Goal: Use online tool/utility: Utilize a website feature to perform a specific function

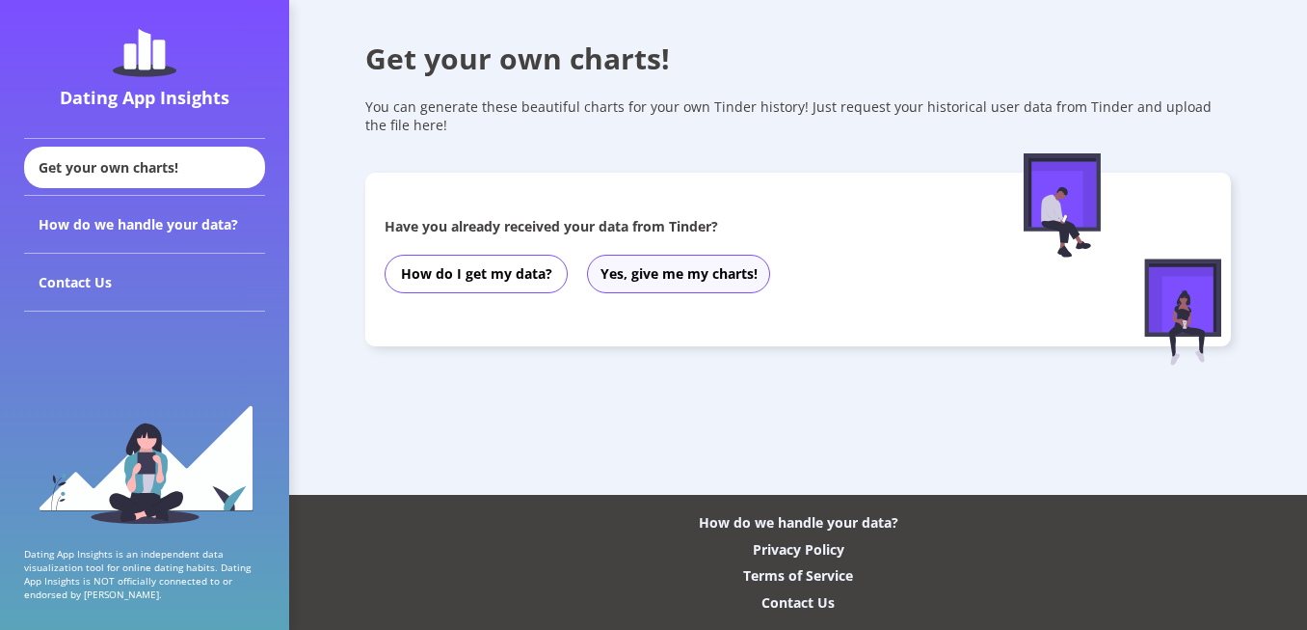
click at [703, 283] on button "Yes, give me my charts!" at bounding box center [678, 274] width 183 height 39
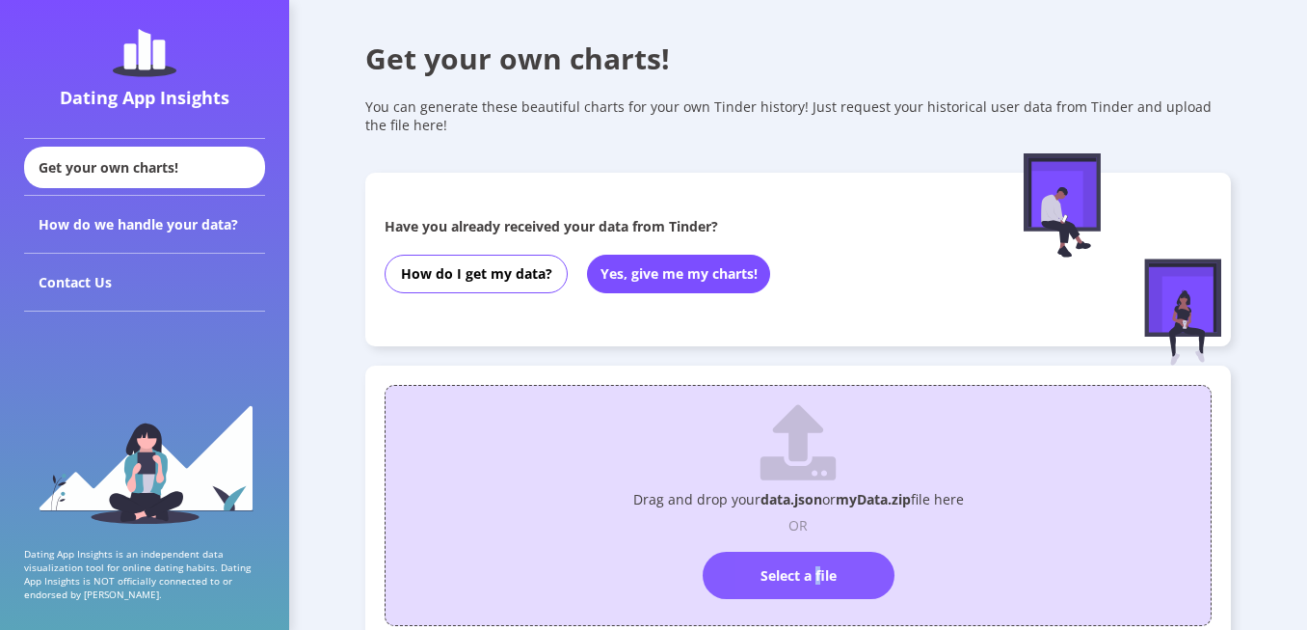
click at [819, 566] on label "Select a file" at bounding box center [799, 575] width 192 height 47
drag, startPoint x: 819, startPoint y: 566, endPoint x: 786, endPoint y: 572, distance: 33.3
click at [786, 572] on label "Select a file" at bounding box center [799, 575] width 192 height 47
click at [798, 543] on input "Select a file" at bounding box center [798, 543] width 0 height 0
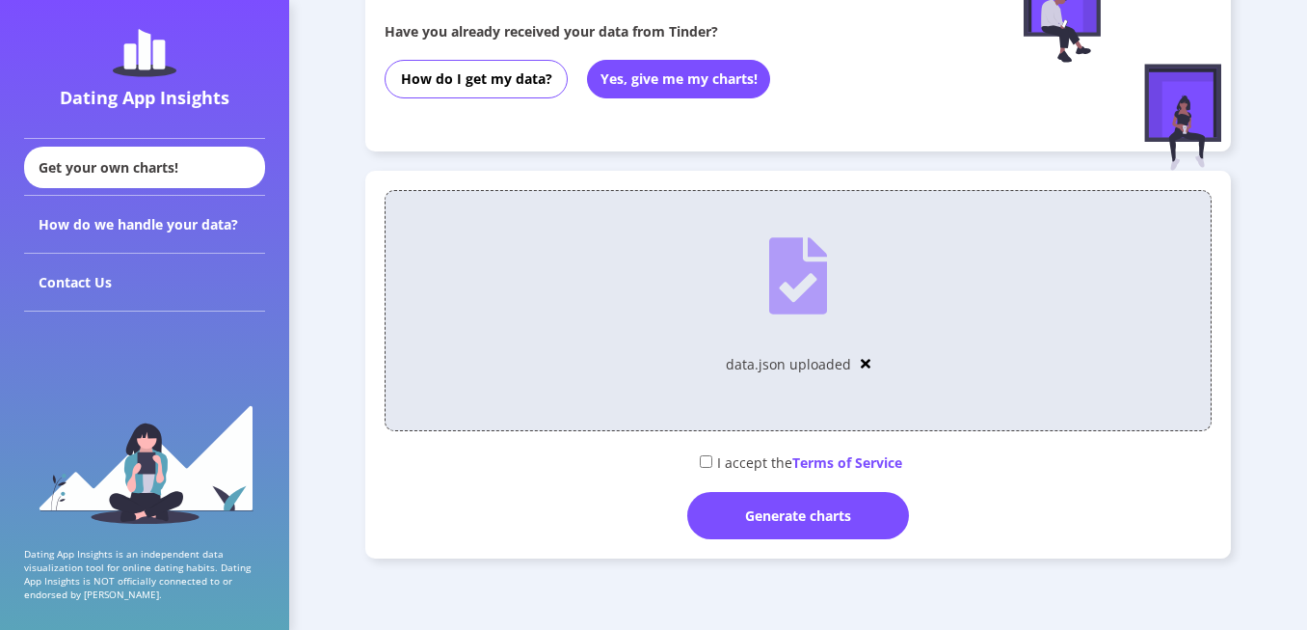
scroll to position [201, 0]
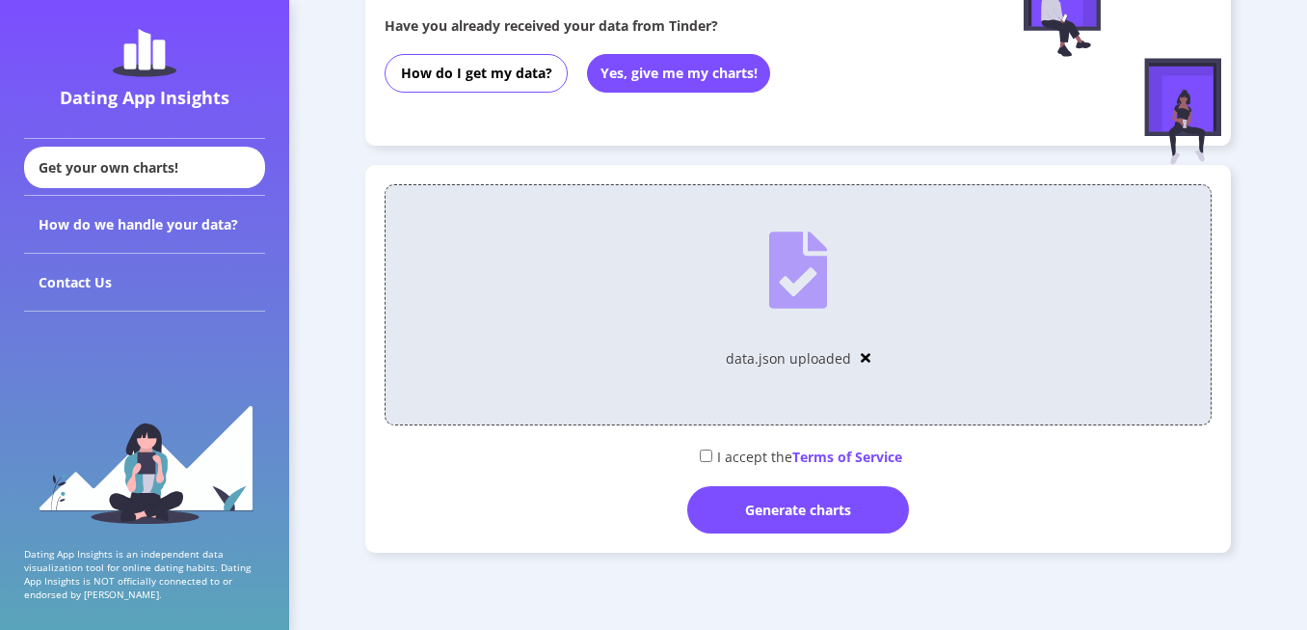
click at [745, 451] on div "I accept the Terms of Service" at bounding box center [798, 456] width 827 height 32
click at [700, 457] on input "checkbox" at bounding box center [706, 455] width 13 height 13
checkbox input "true"
click at [809, 514] on div "Generate charts" at bounding box center [798, 509] width 222 height 47
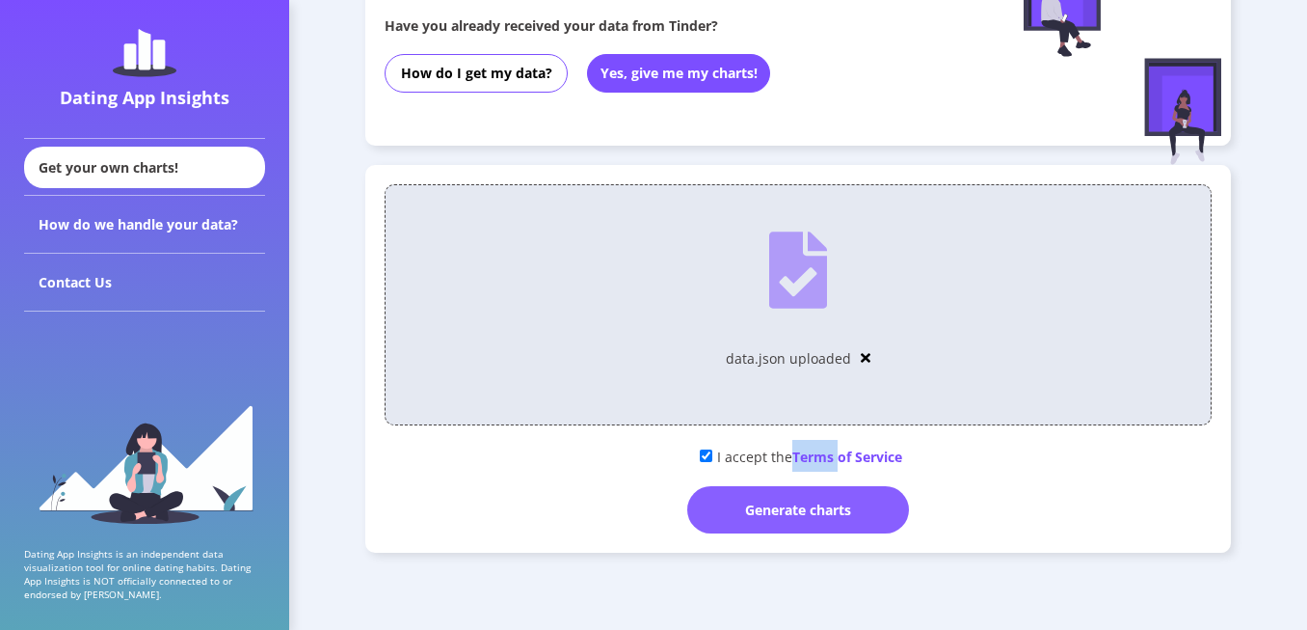
click at [809, 514] on div "Get your own charts! You can generate these beautiful charts for your own Tinde…" at bounding box center [798, 214] width 1018 height 830
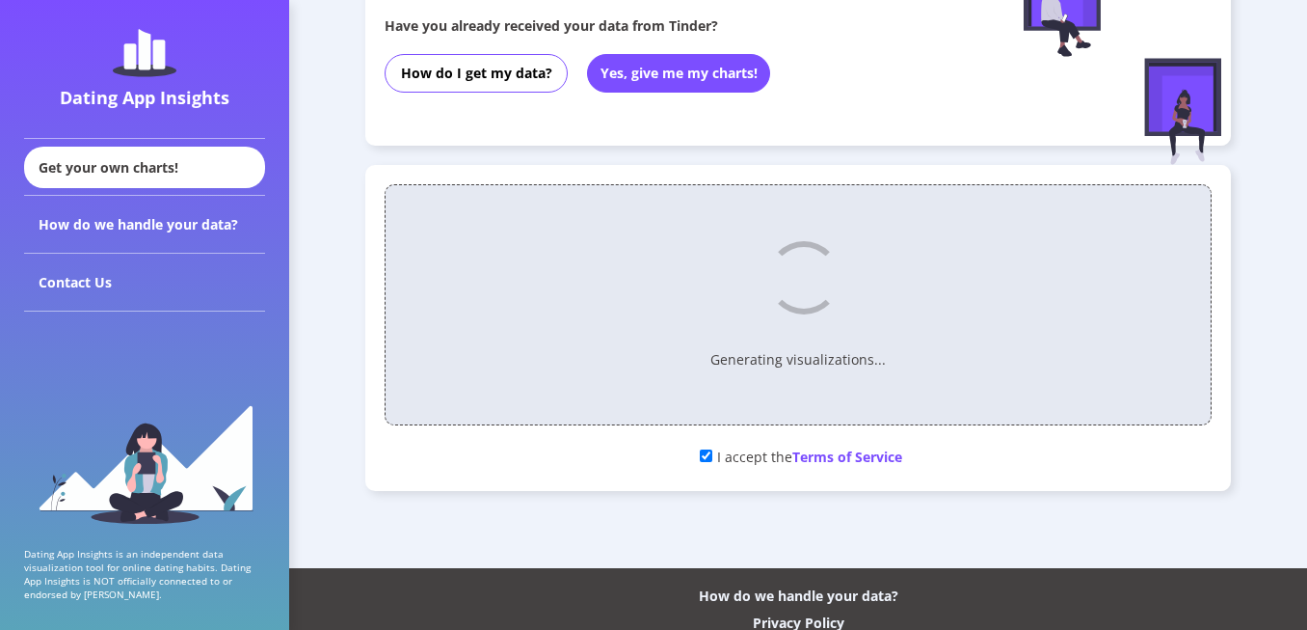
drag, startPoint x: 809, startPoint y: 514, endPoint x: 1160, endPoint y: 441, distance: 358.5
click at [1160, 441] on div "I accept the Terms of Service" at bounding box center [798, 456] width 827 height 32
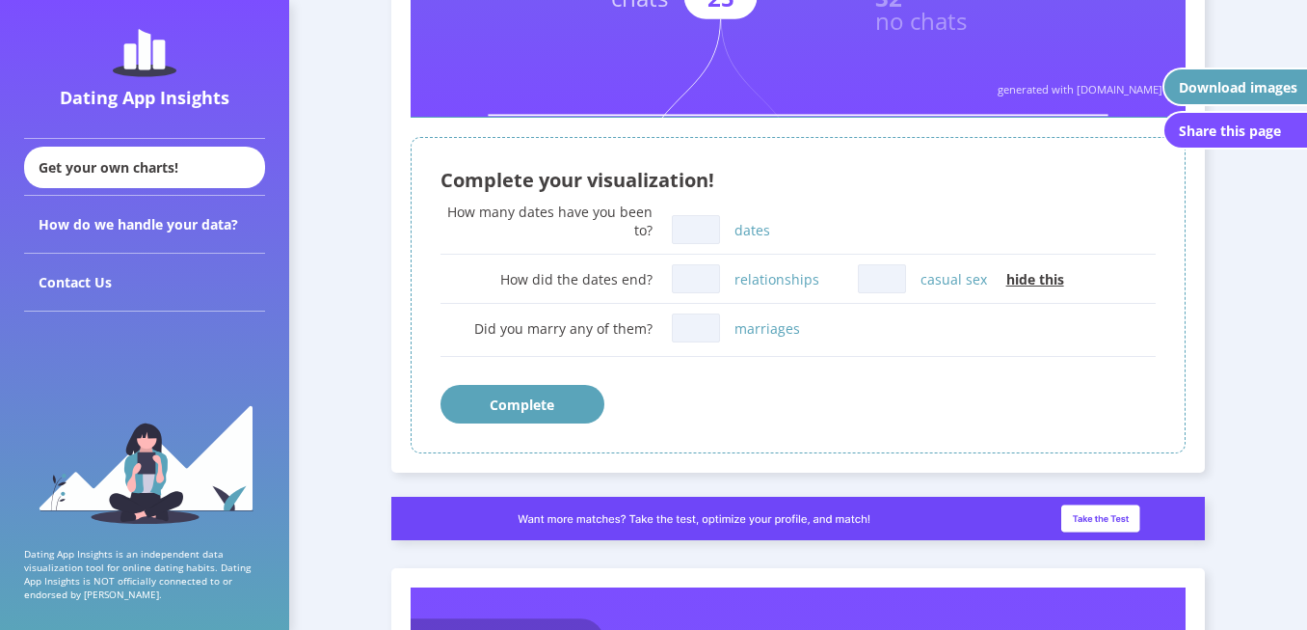
scroll to position [980, 0]
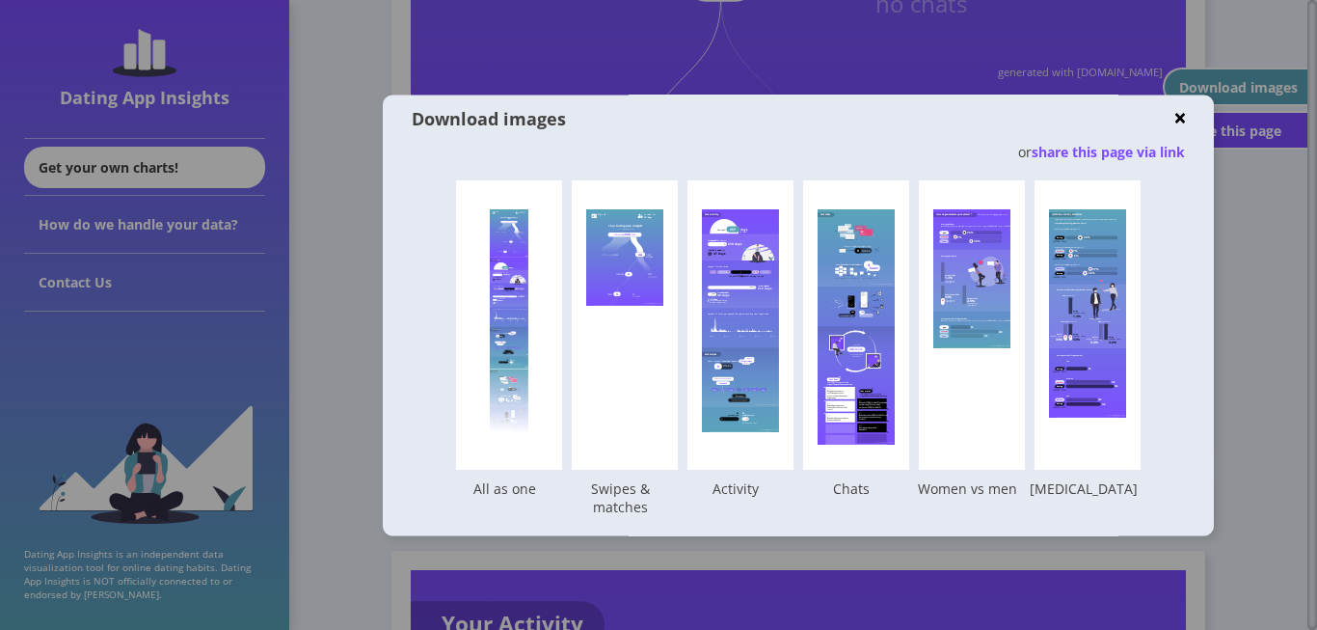
click at [1164, 119] on div "Download images" at bounding box center [793, 118] width 763 height 23
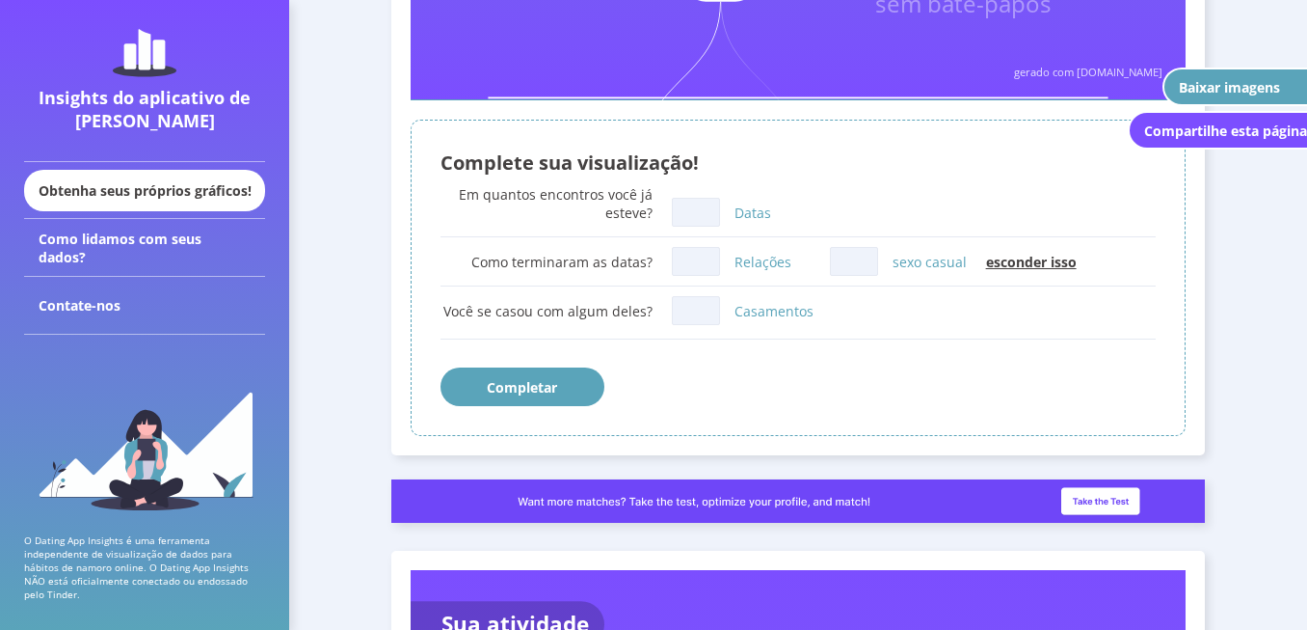
click at [693, 215] on input "Datas" at bounding box center [696, 212] width 48 height 29
type input "0"
click at [687, 272] on input "Relações" at bounding box center [696, 261] width 48 height 29
type input "0"
click at [857, 258] on input "sexo casual" at bounding box center [854, 261] width 48 height 29
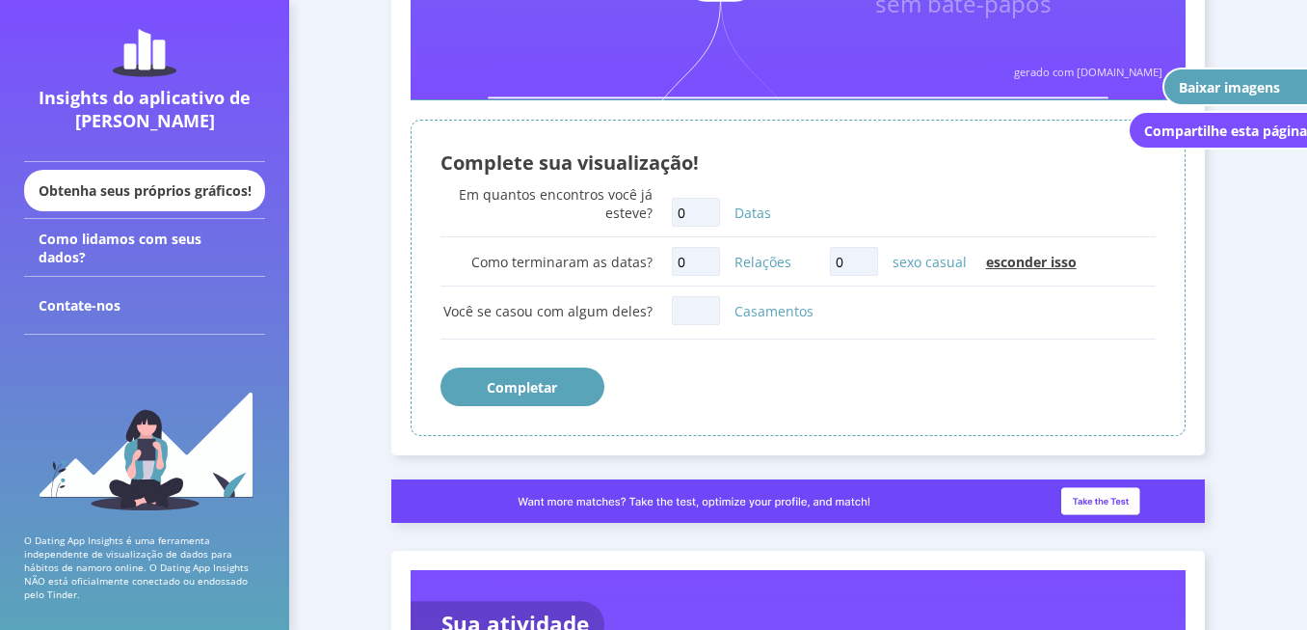
type input "0"
click at [690, 306] on input "Casamentos" at bounding box center [696, 310] width 48 height 29
type input "0"
click at [549, 388] on button "Completar" at bounding box center [523, 386] width 164 height 39
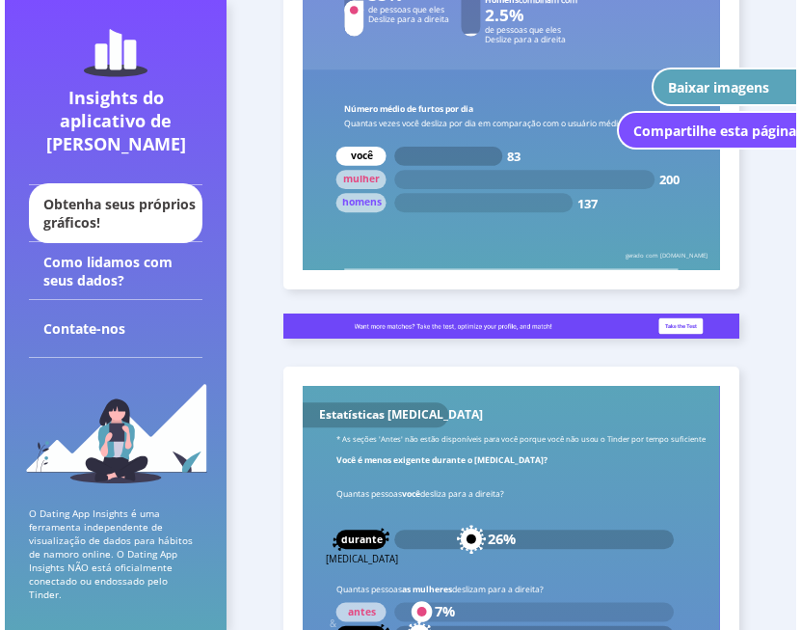
scroll to position [4267, 0]
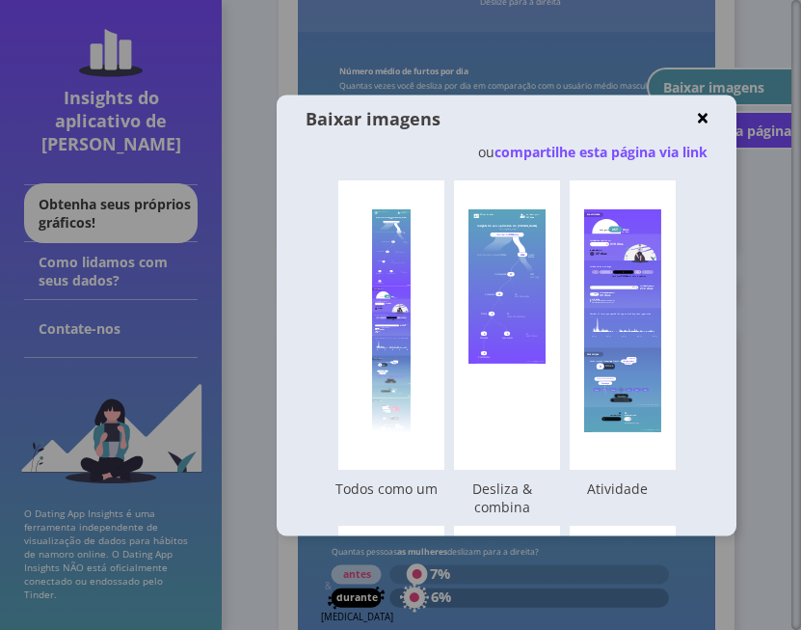
drag, startPoint x: 647, startPoint y: 378, endPoint x: 418, endPoint y: 149, distance: 323.2
click at [418, 149] on div "ou compartilhe esta página via link" at bounding box center [506, 152] width 401 height 18
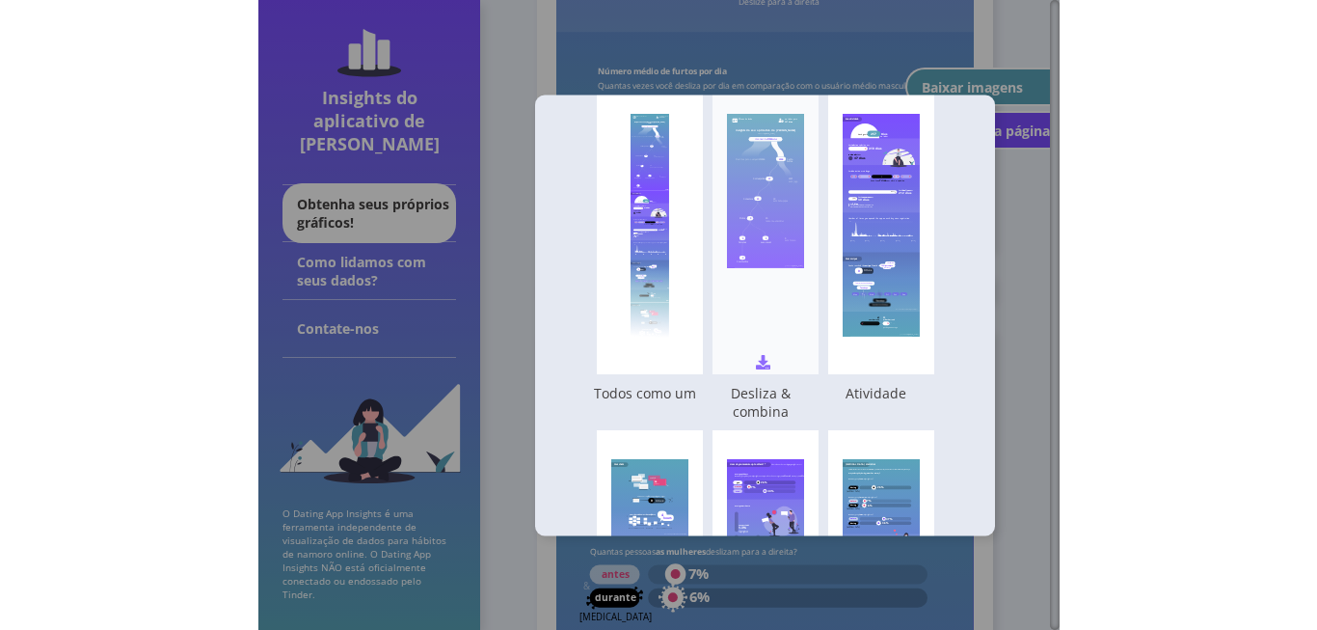
scroll to position [96, 0]
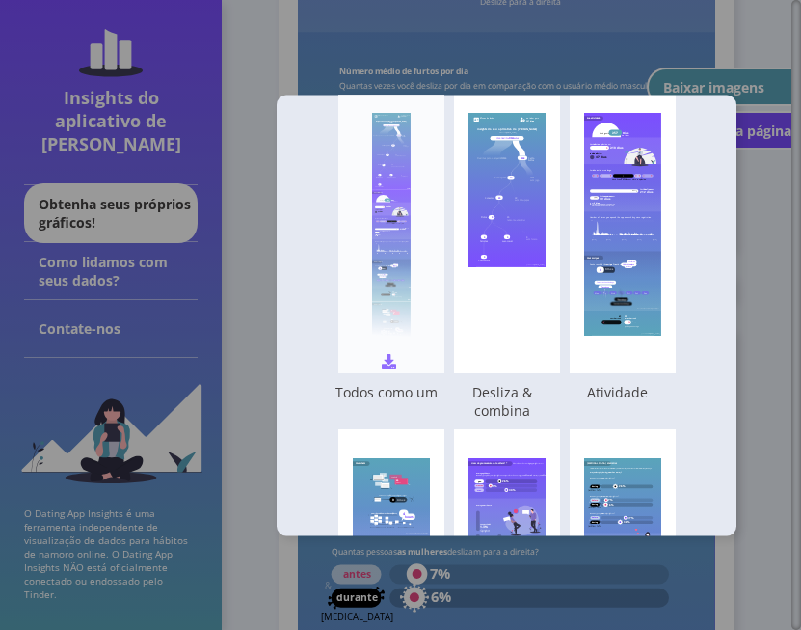
click at [387, 282] on div at bounding box center [391, 228] width 39 height 231
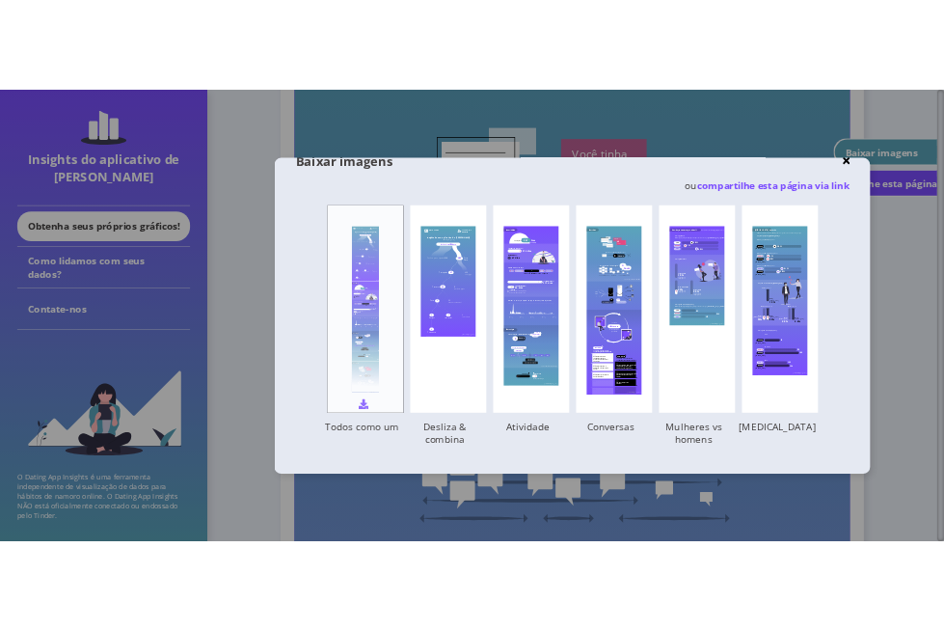
scroll to position [2759, 0]
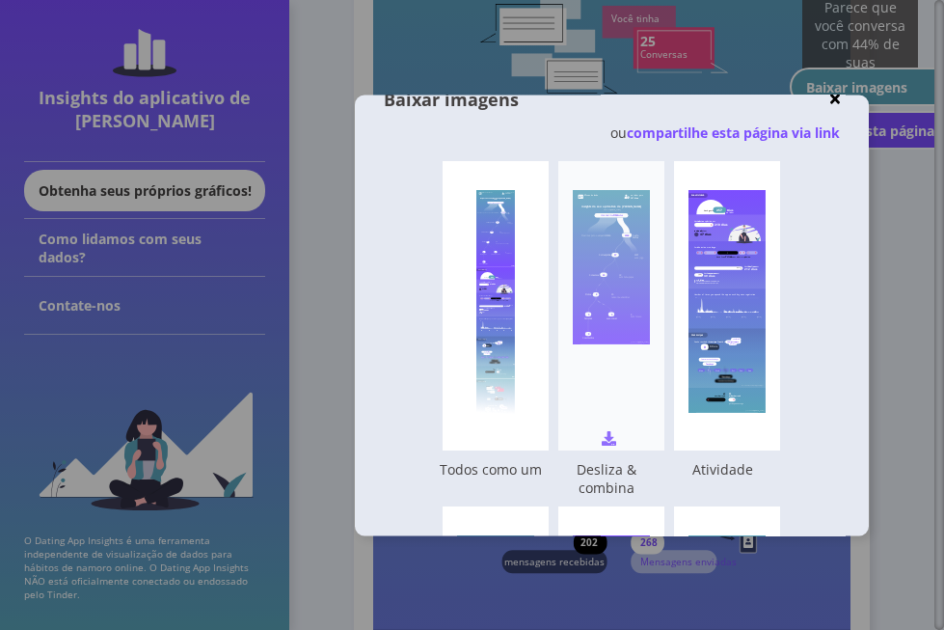
click at [582, 291] on rect at bounding box center [611, 267] width 77 height 154
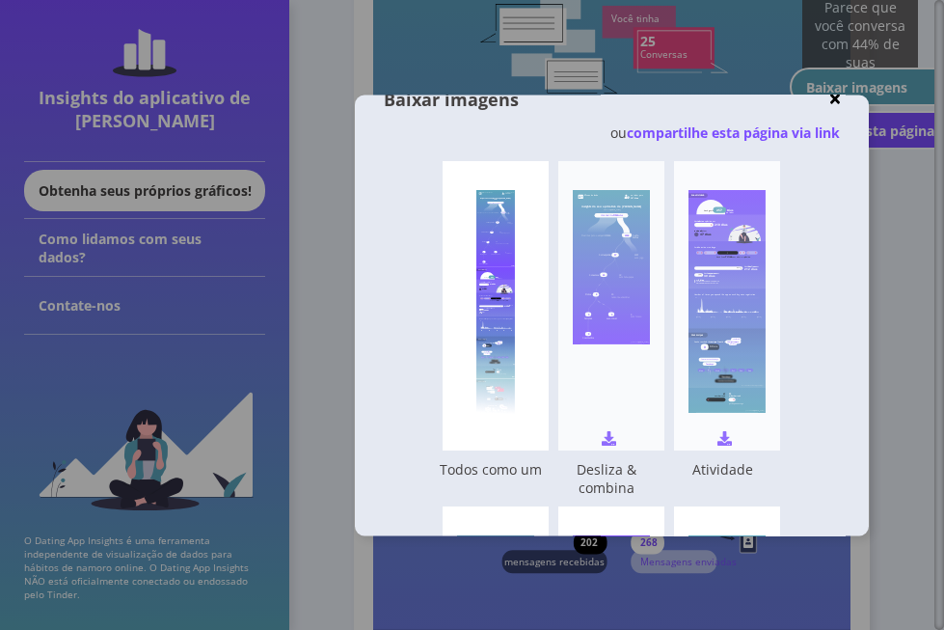
click at [751, 334] on rect at bounding box center [726, 342] width 77 height 27
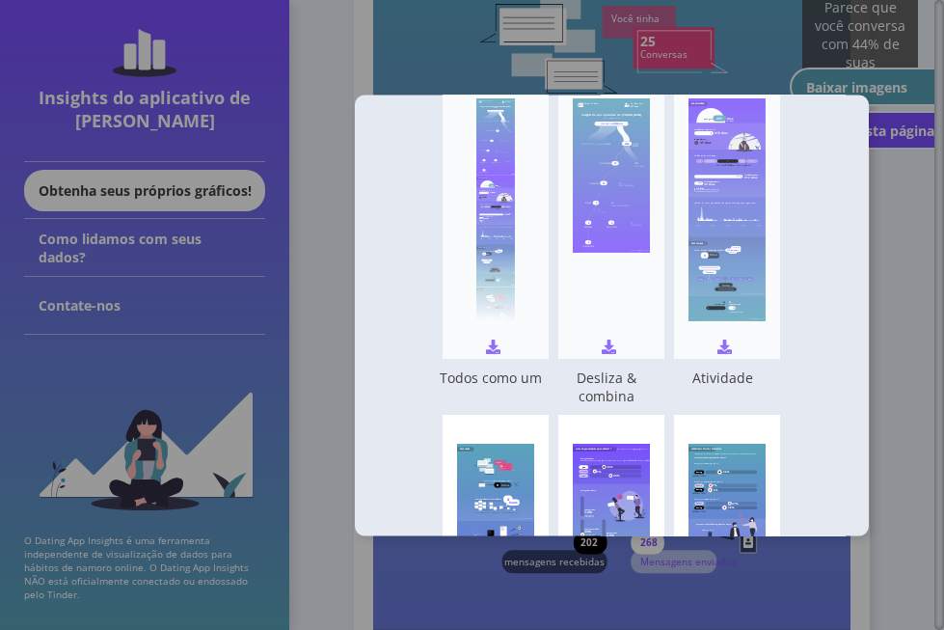
scroll to position [364, 0]
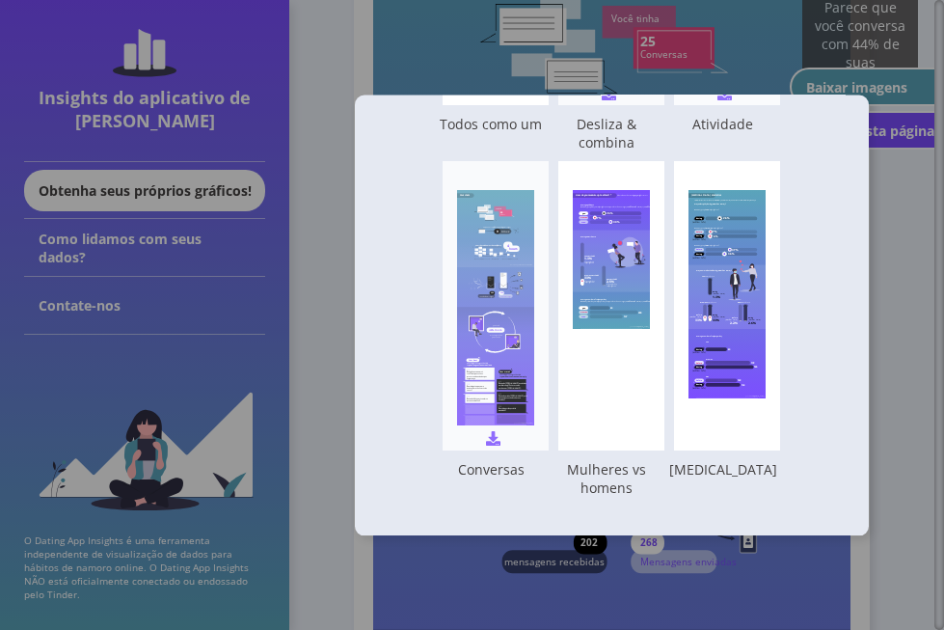
click at [515, 372] on rect at bounding box center [495, 307] width 77 height 235
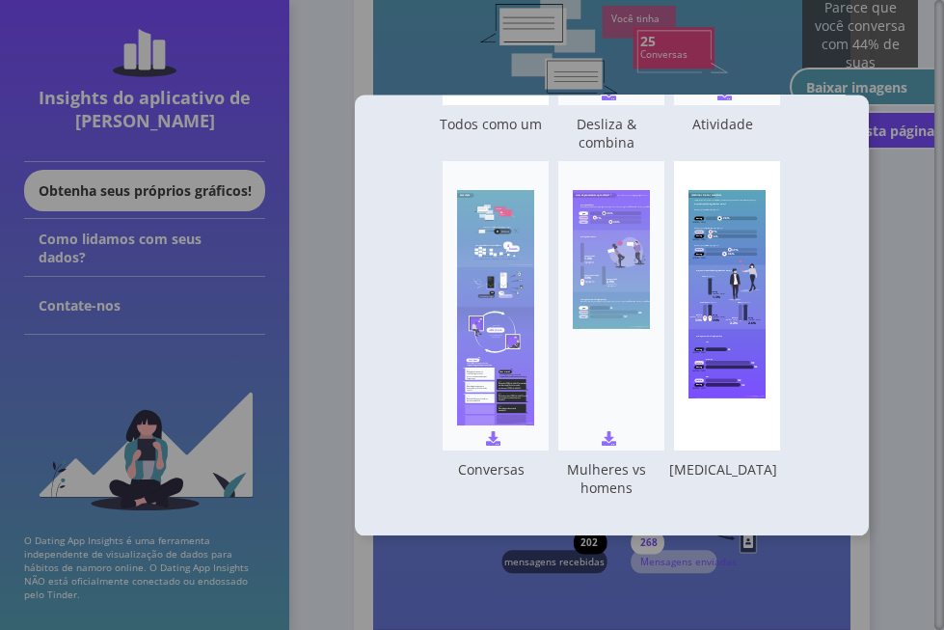
click at [639, 266] on rect at bounding box center [611, 261] width 77 height 62
drag, startPoint x: 728, startPoint y: 287, endPoint x: 899, endPoint y: 262, distance: 172.5
click at [729, 287] on g "Are you more desired during [MEDICAL_DATA]? Your match rate During [MEDICAL_DAT…" at bounding box center [734, 294] width 92 height 68
